Goal: Transaction & Acquisition: Purchase product/service

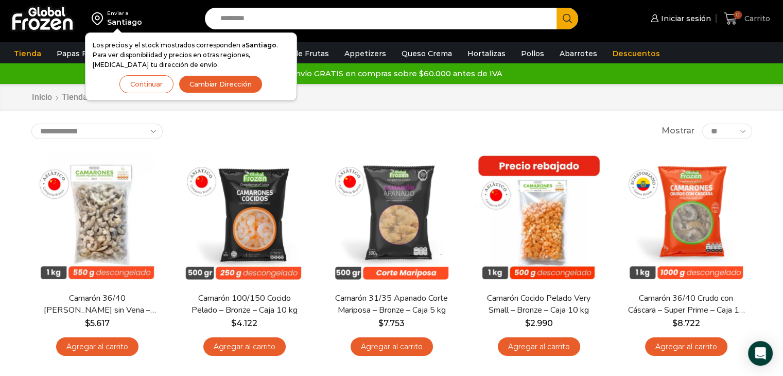
click at [741, 20] on span "0" at bounding box center [733, 19] width 18 height 14
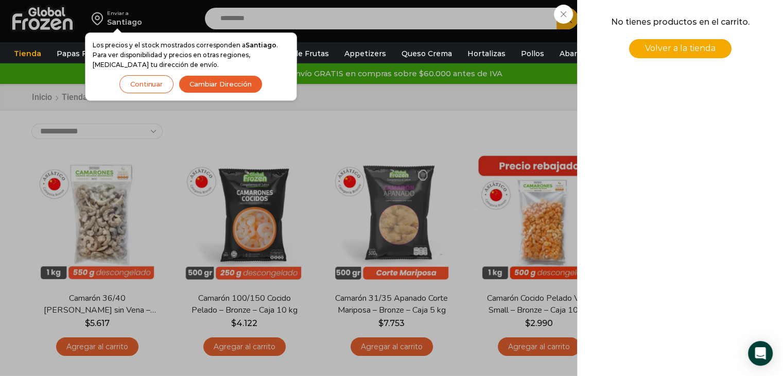
click at [721, 20] on div "0 Carrito 0 0 Shopping Cart No tienes productos en el carrito. Volver a la tien…" at bounding box center [746, 19] width 51 height 24
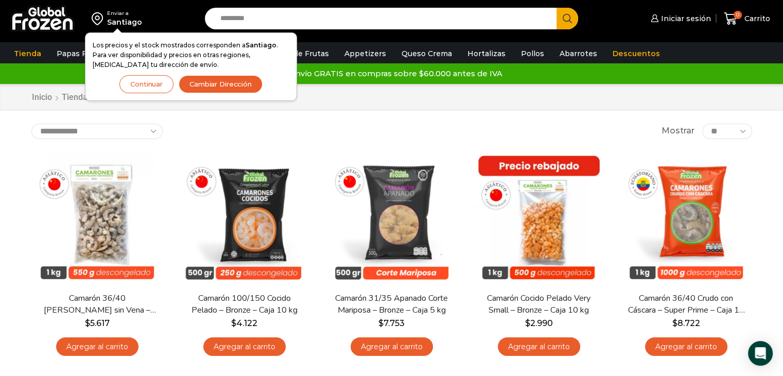
click at [379, 19] on input "Search input" at bounding box center [383, 19] width 337 height 22
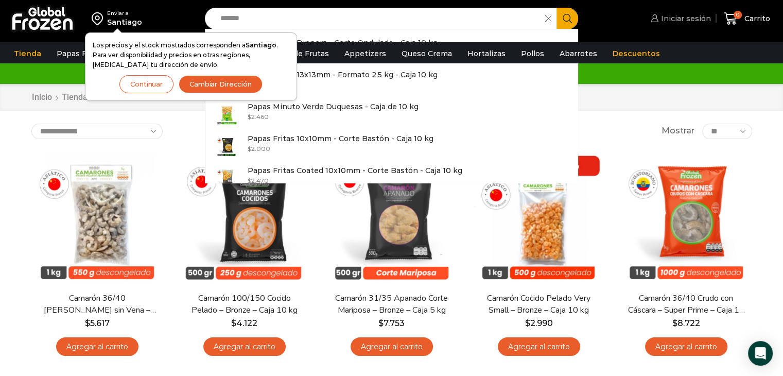
type input "*******"
click at [690, 10] on link "Iniciar sesión" at bounding box center [679, 18] width 63 height 21
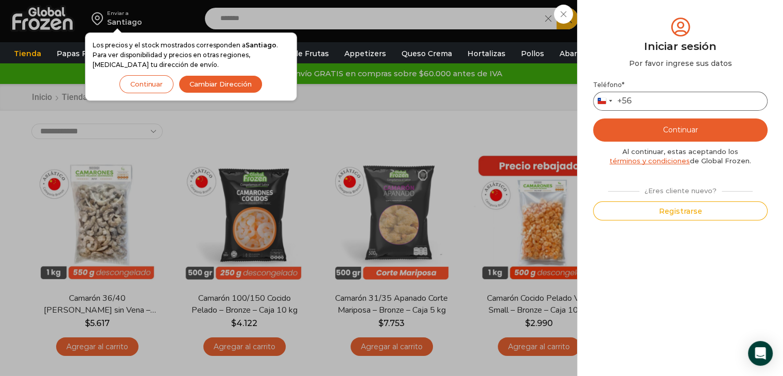
click at [649, 109] on input "Teléfono *" at bounding box center [680, 101] width 175 height 19
type input "*********"
click at [678, 133] on button "Continuar" at bounding box center [680, 129] width 175 height 23
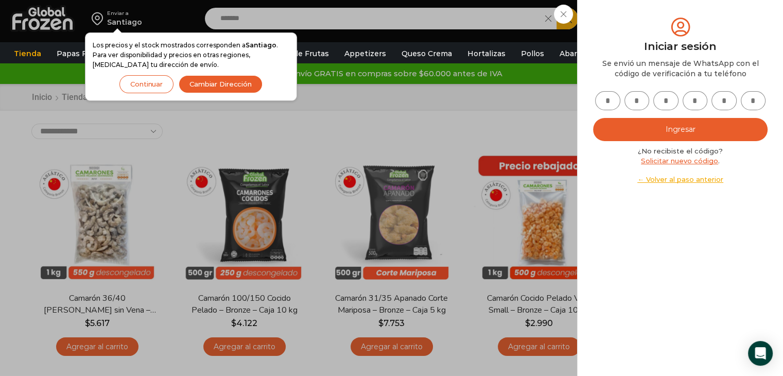
click at [607, 98] on input "text" at bounding box center [607, 100] width 25 height 19
type input "*"
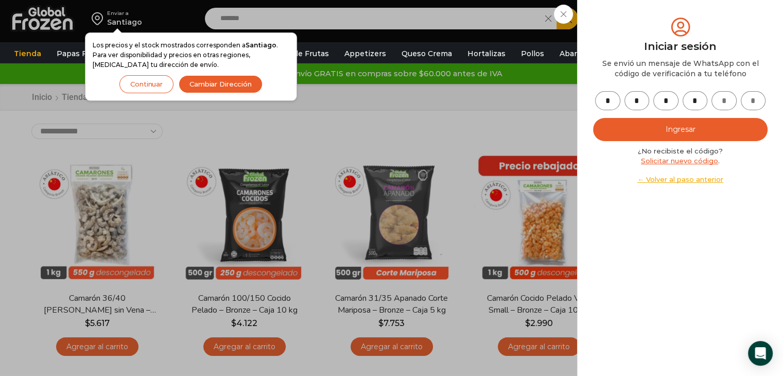
type input "*"
click at [695, 123] on button "Ingresar" at bounding box center [680, 129] width 175 height 23
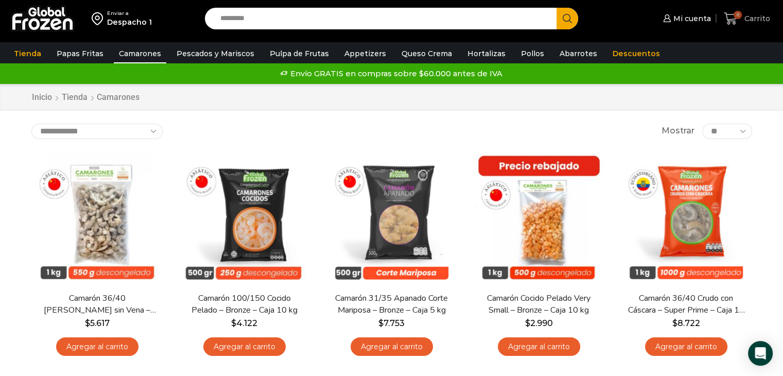
click at [739, 18] on span "8" at bounding box center [738, 15] width 8 height 8
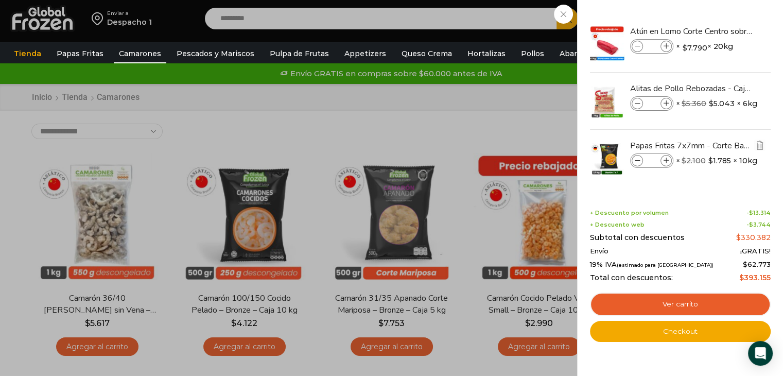
click at [606, 159] on img at bounding box center [607, 158] width 36 height 36
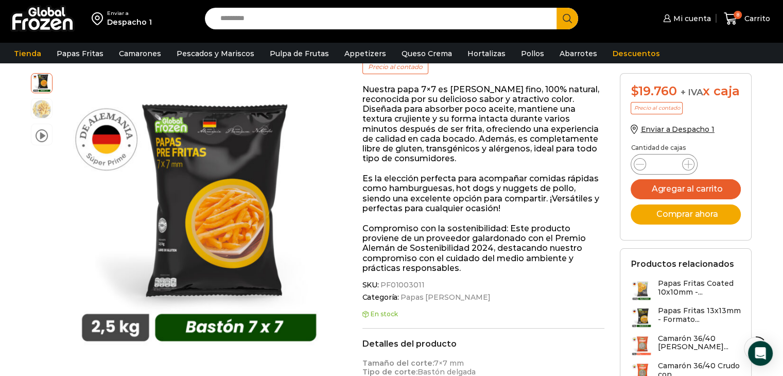
scroll to position [154, 0]
click at [482, 281] on span "SKU: PF01003011" at bounding box center [483, 285] width 243 height 9
